Goal: Navigation & Orientation: Find specific page/section

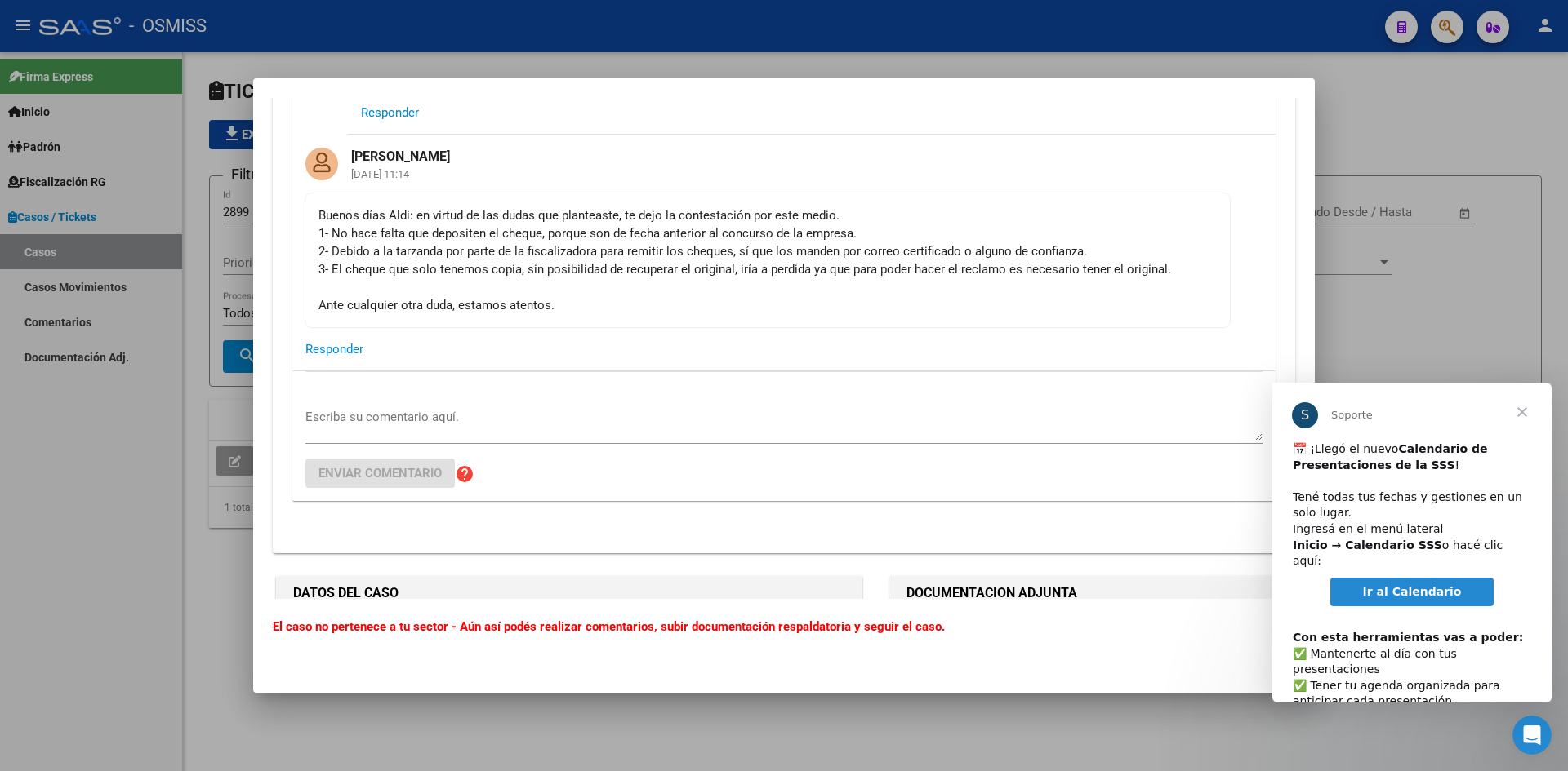
click at [1531, 409] on span "Cerrar" at bounding box center [1522, 412] width 59 height 59
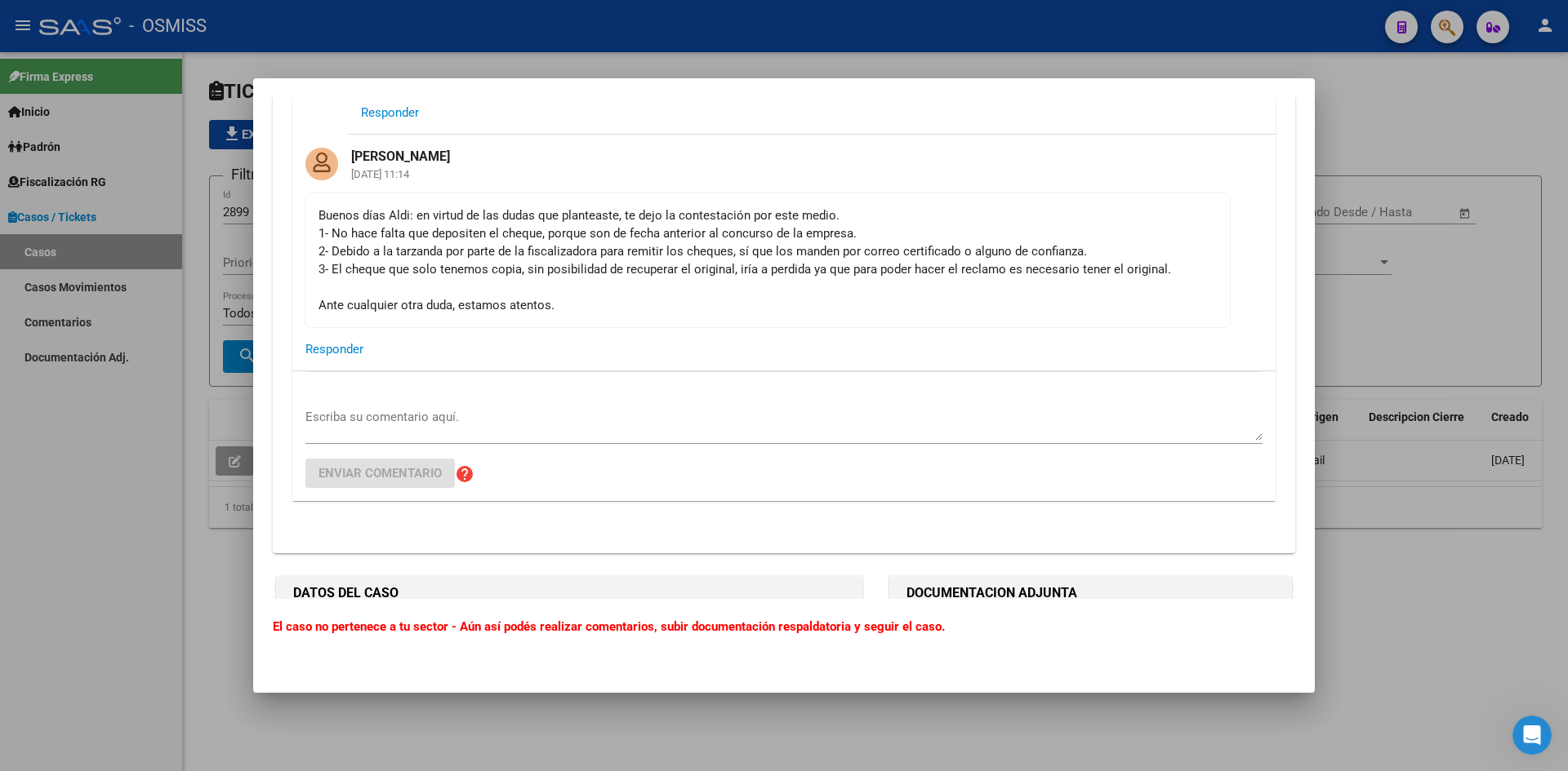
click at [1434, 102] on div at bounding box center [784, 385] width 1568 height 771
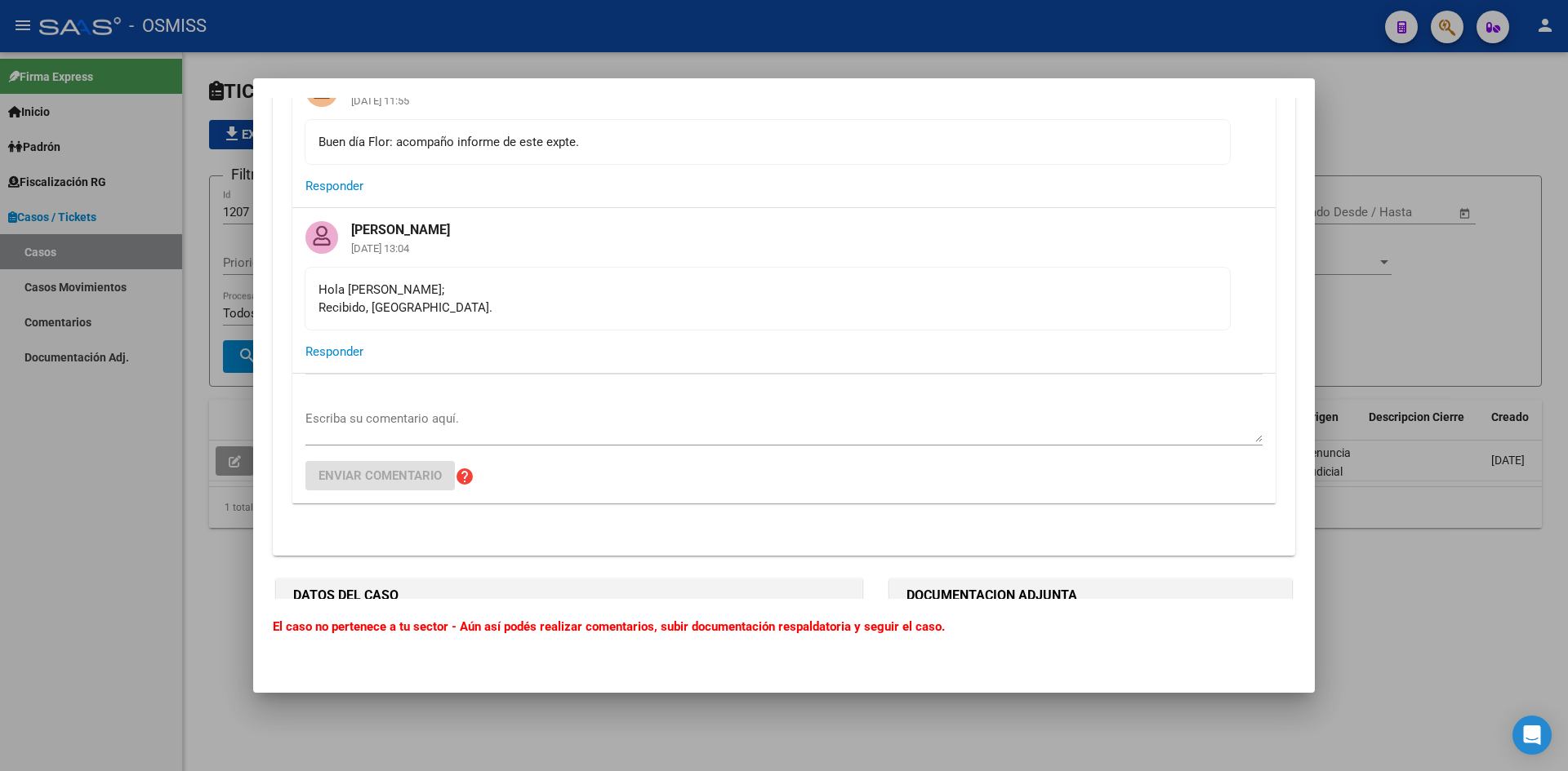
scroll to position [1224, 0]
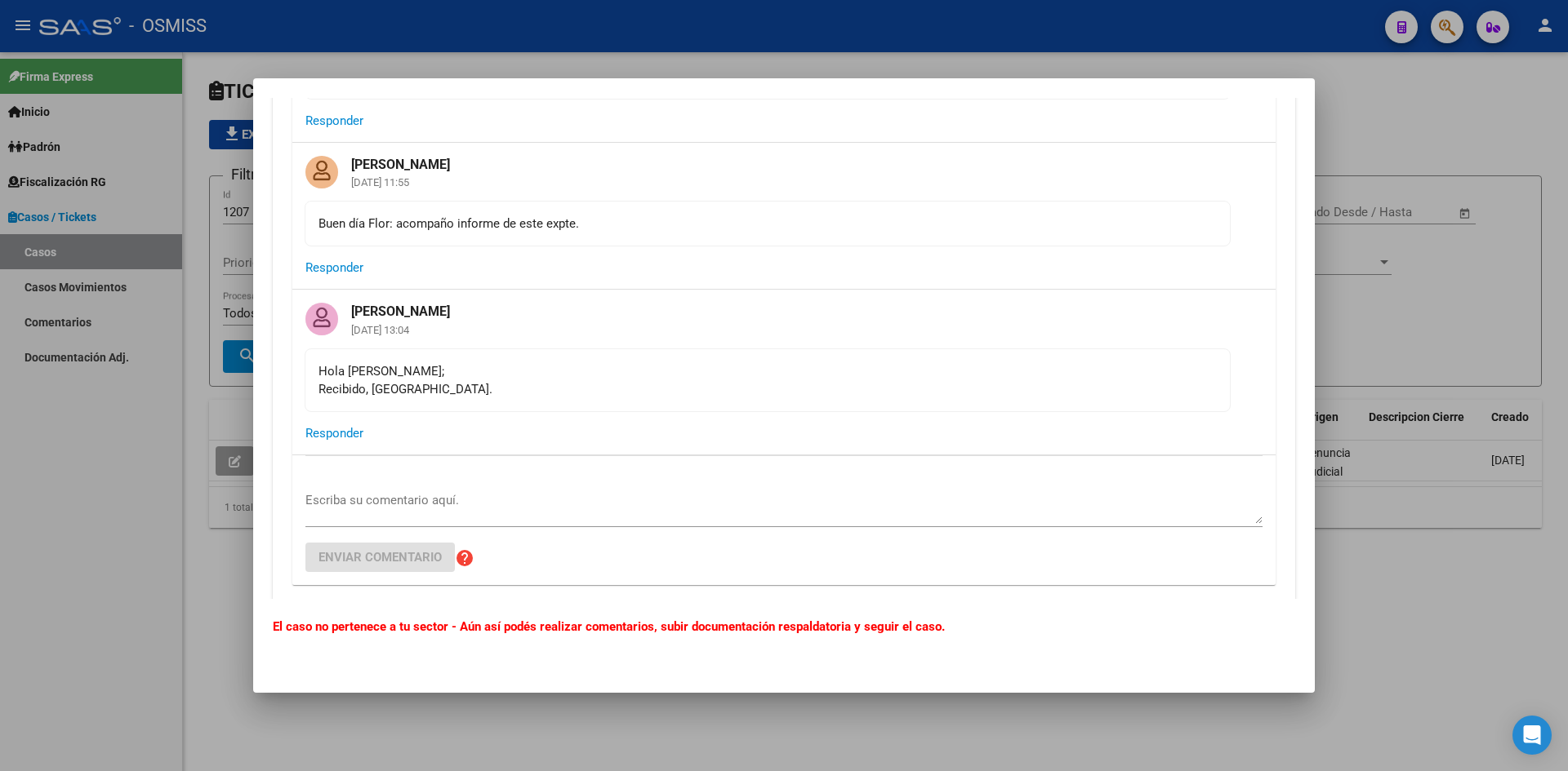
click at [1377, 114] on div at bounding box center [784, 385] width 1568 height 771
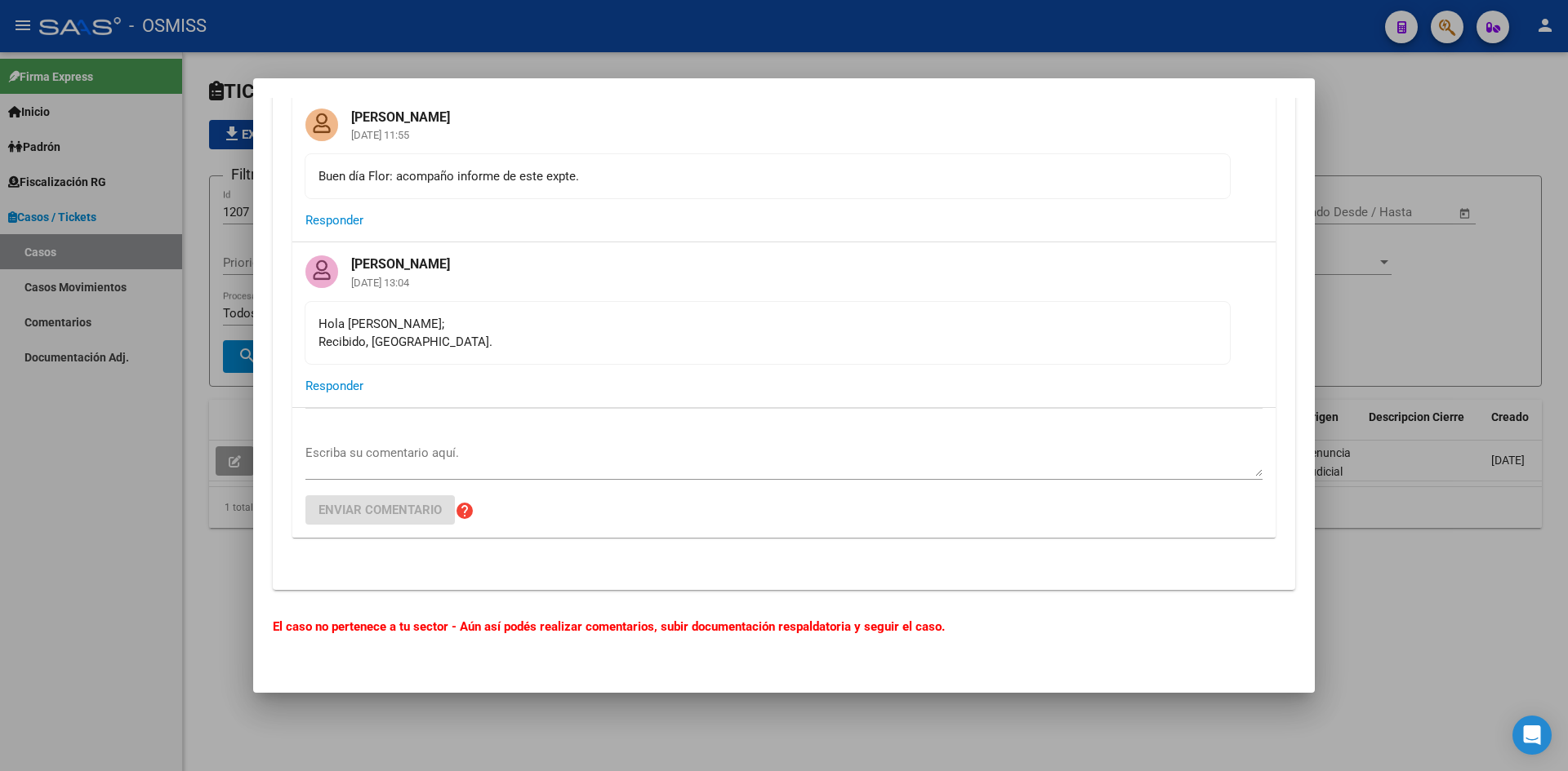
scroll to position [1224, 0]
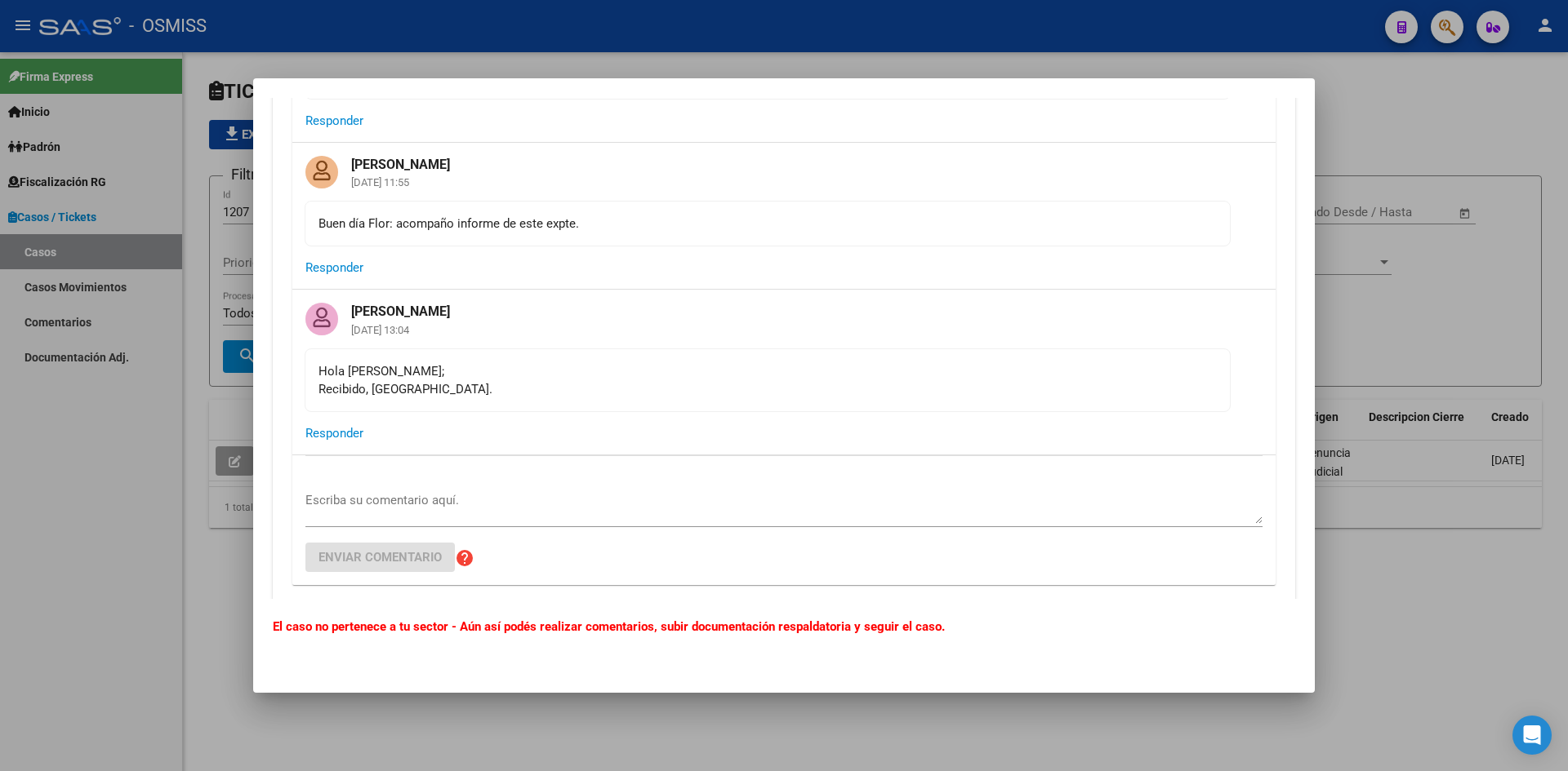
click at [1394, 86] on div at bounding box center [784, 385] width 1568 height 771
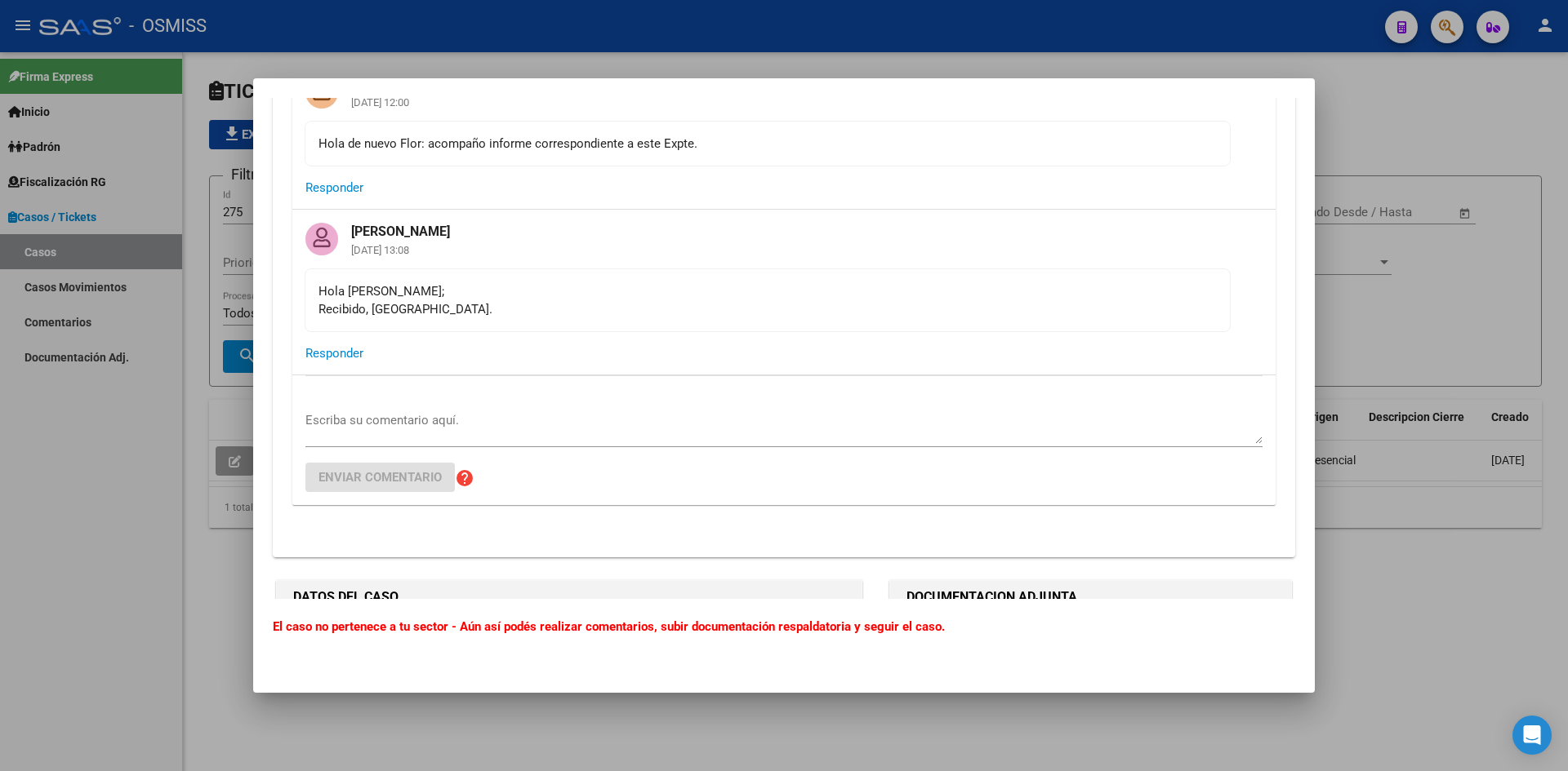
scroll to position [6530, 0]
click at [1444, 99] on div at bounding box center [784, 385] width 1568 height 771
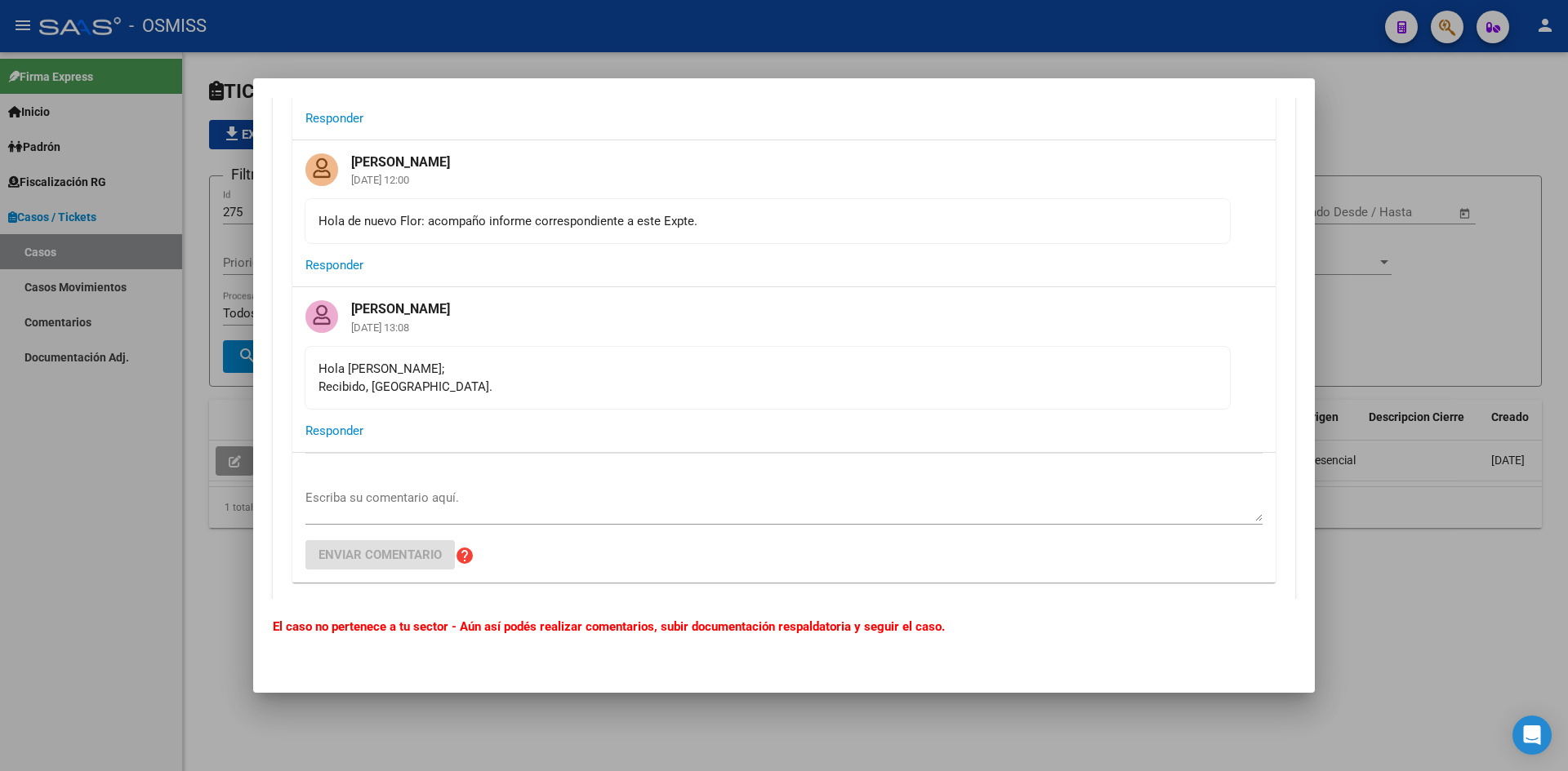
click at [1359, 100] on div at bounding box center [784, 385] width 1568 height 771
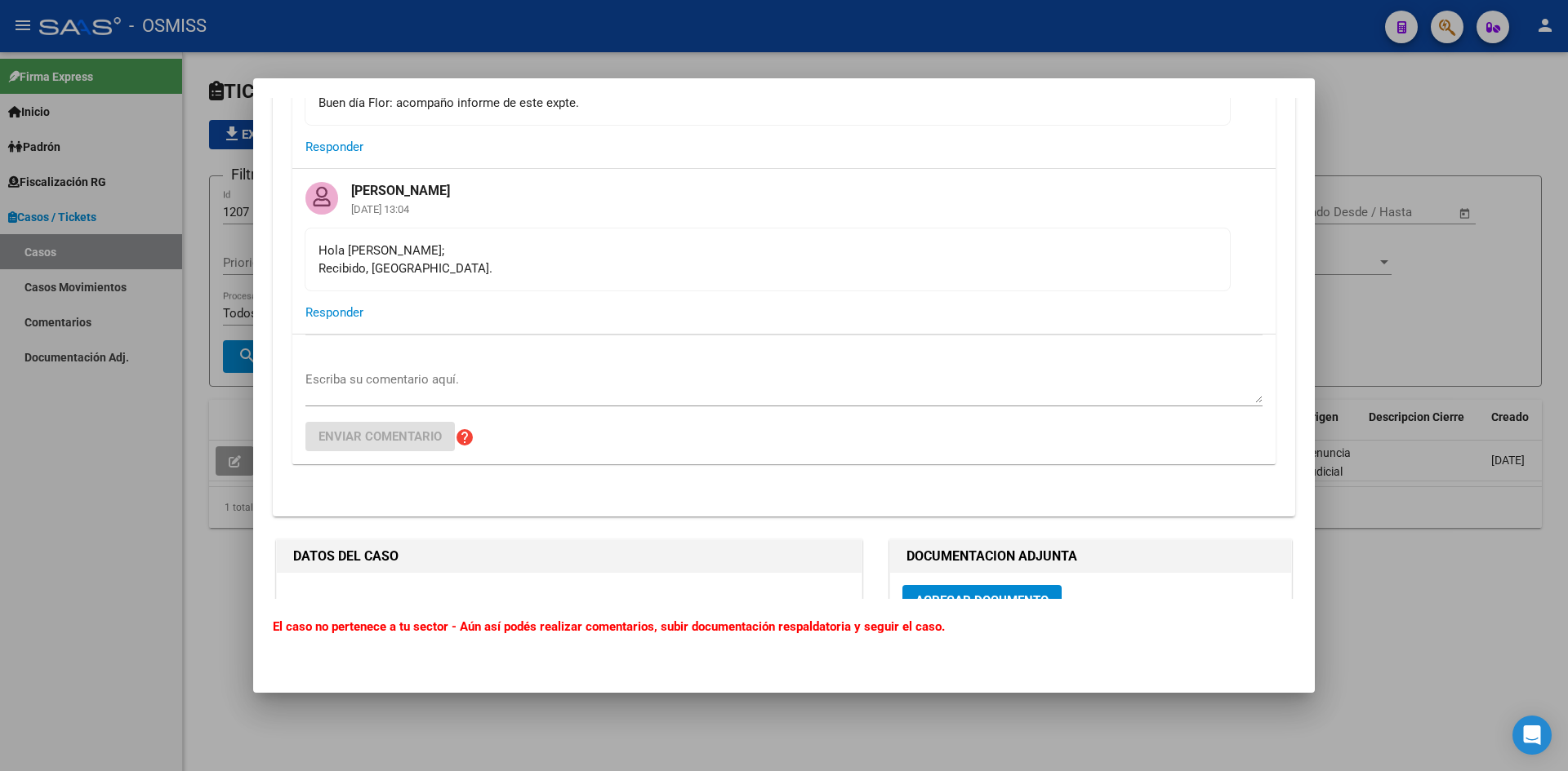
scroll to position [1306, 0]
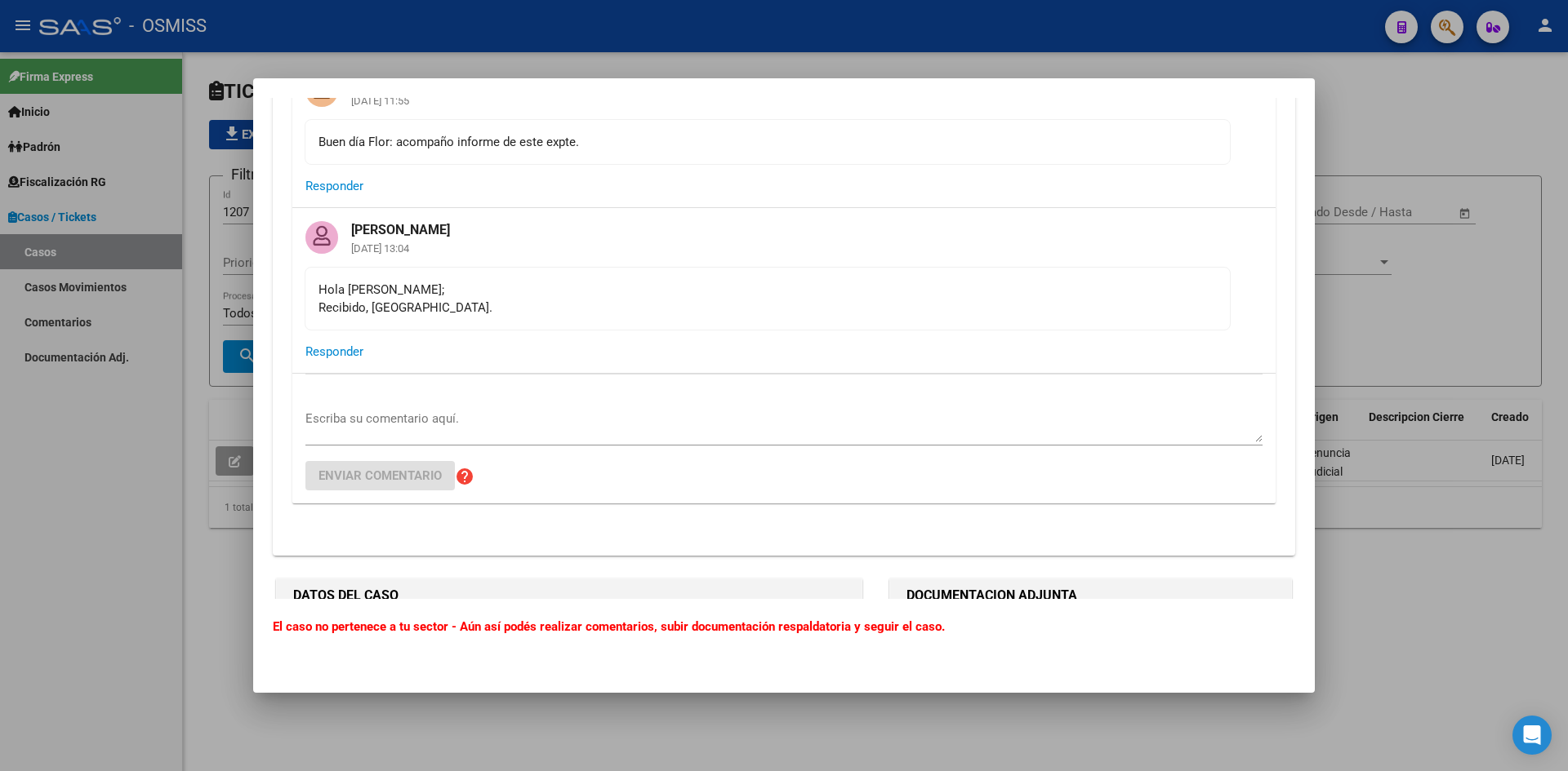
click at [1431, 85] on div at bounding box center [784, 385] width 1568 height 771
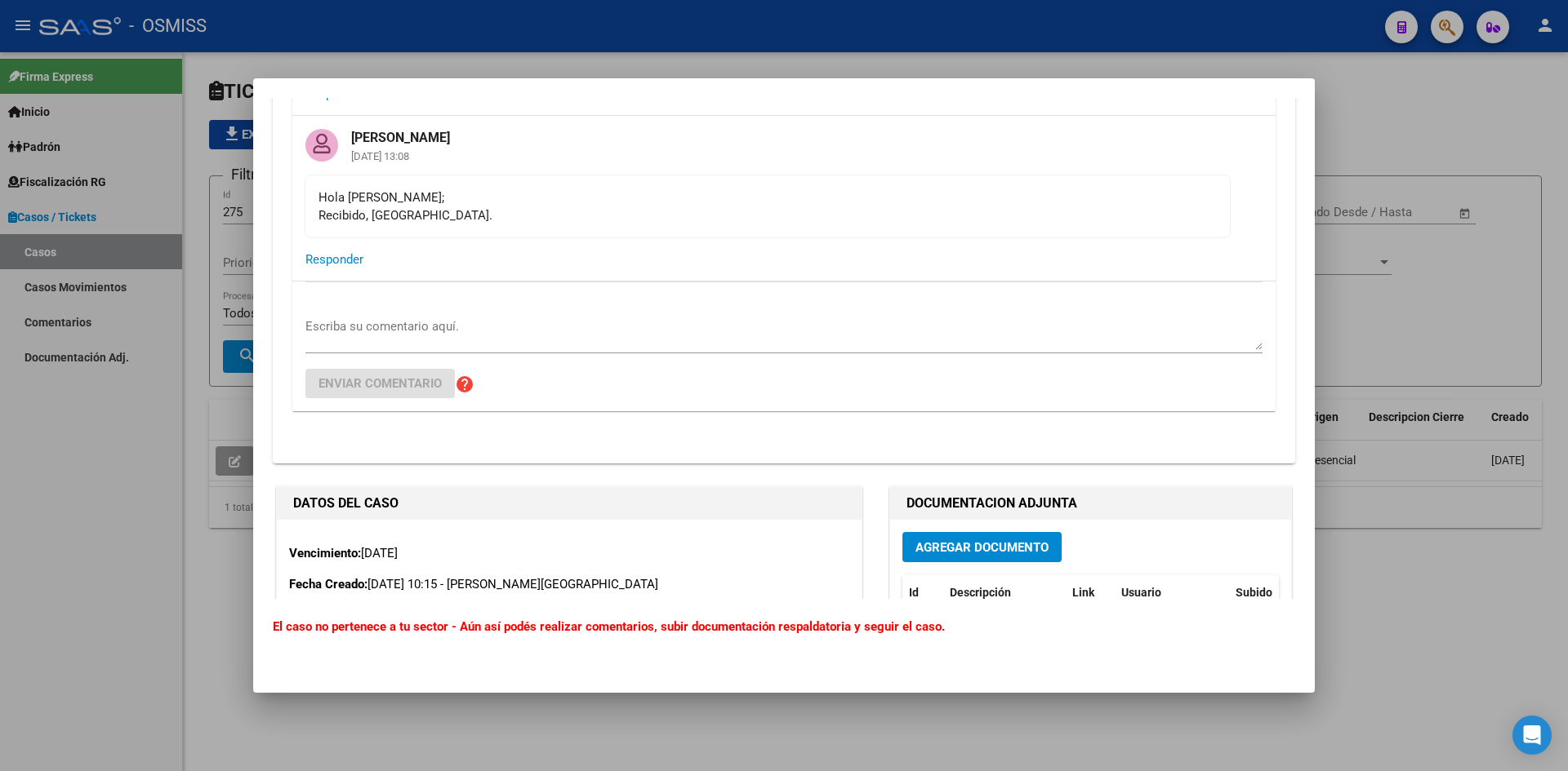
scroll to position [6612, 0]
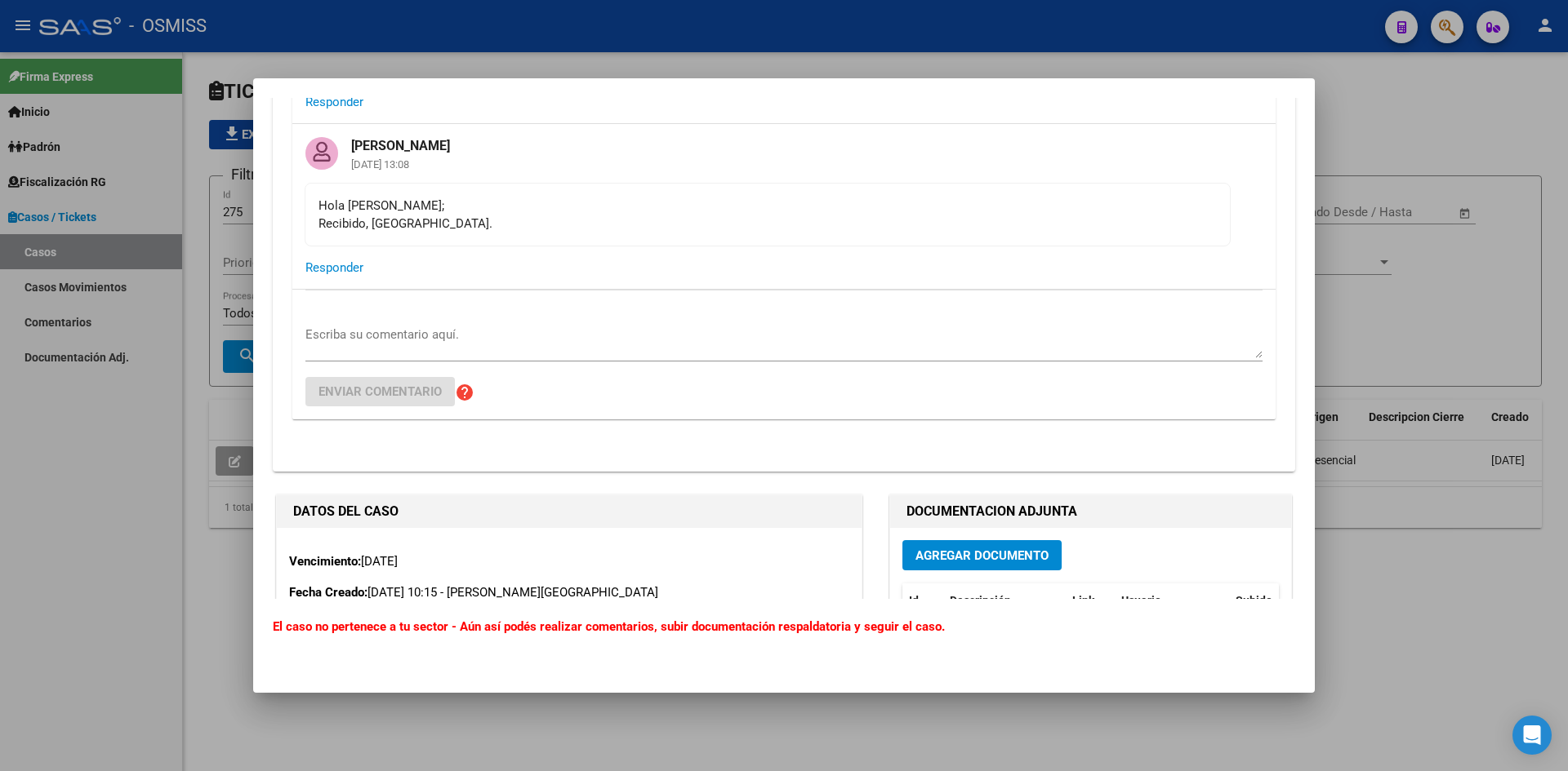
click at [1416, 75] on div at bounding box center [784, 385] width 1568 height 771
